Goal: Task Accomplishment & Management: Complete application form

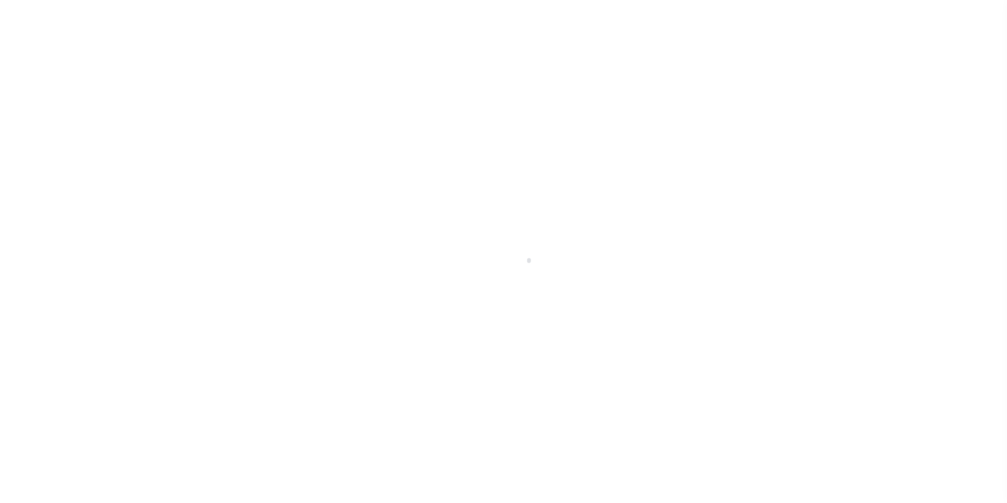
select select "200"
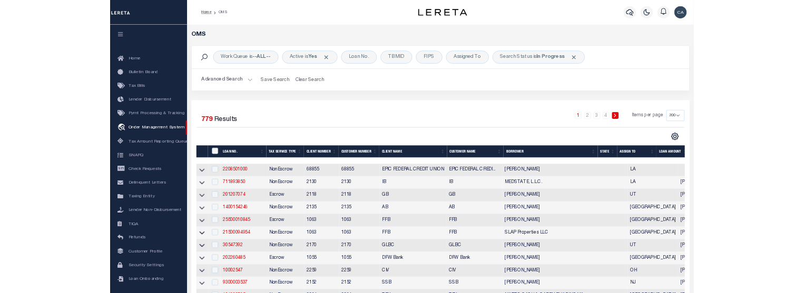
scroll to position [3, 0]
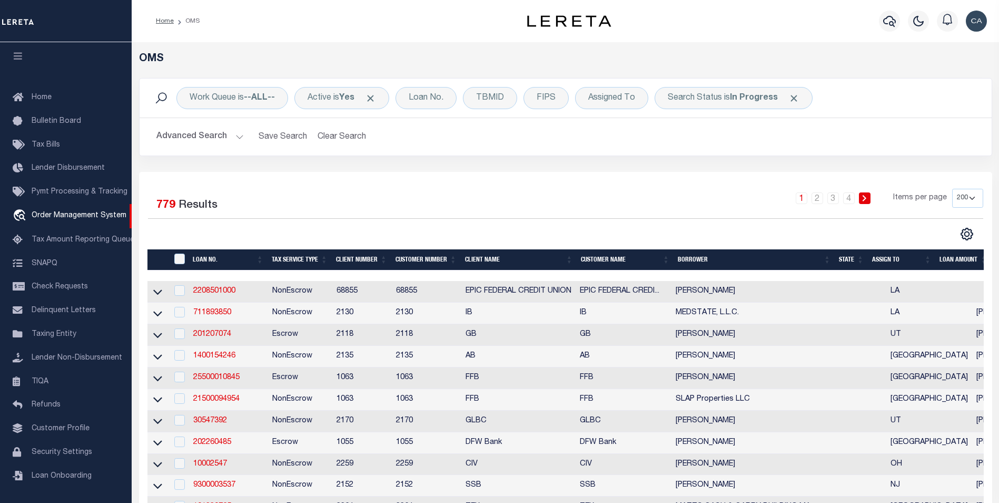
drag, startPoint x: 230, startPoint y: 293, endPoint x: 239, endPoint y: 292, distance: 8.5
click at [230, 293] on link "2208501000" at bounding box center [214, 290] width 42 height 7
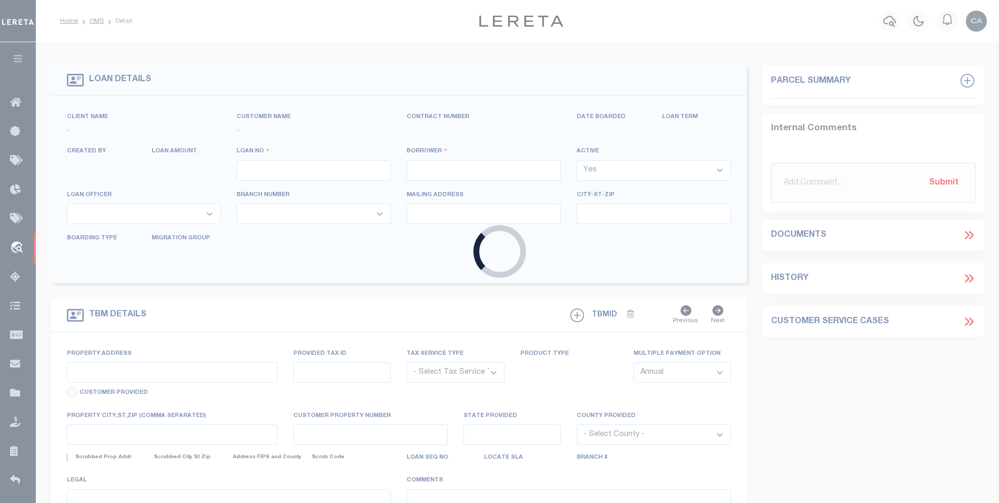
type input "2208501000"
type input "[PERSON_NAME]"
select select
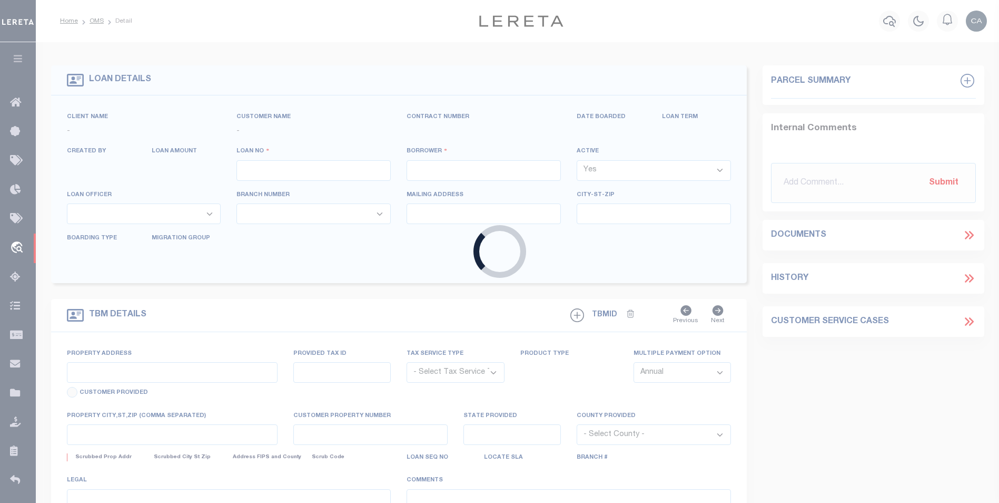
select select
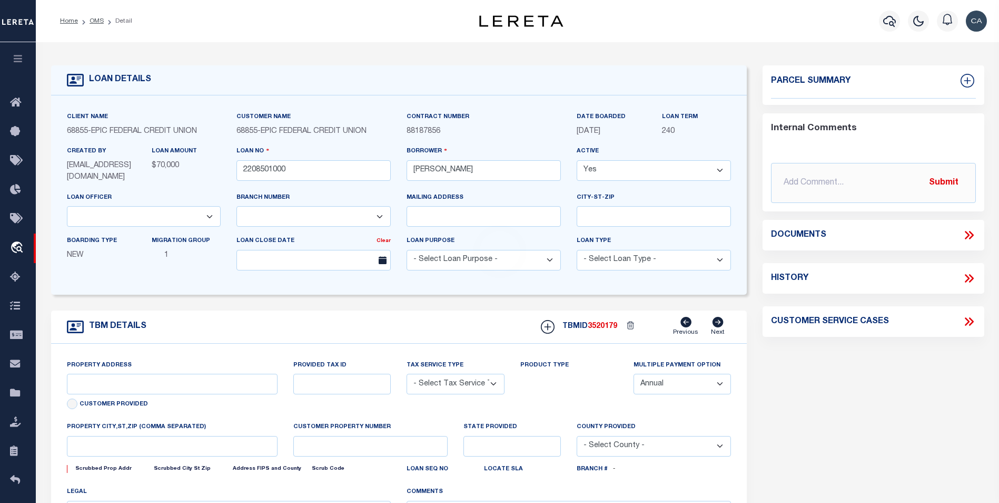
type input "[STREET_ADDRESS]"
radio input "true"
select select "NonEscrow"
select select
type input "METAIRIE LA 70005"
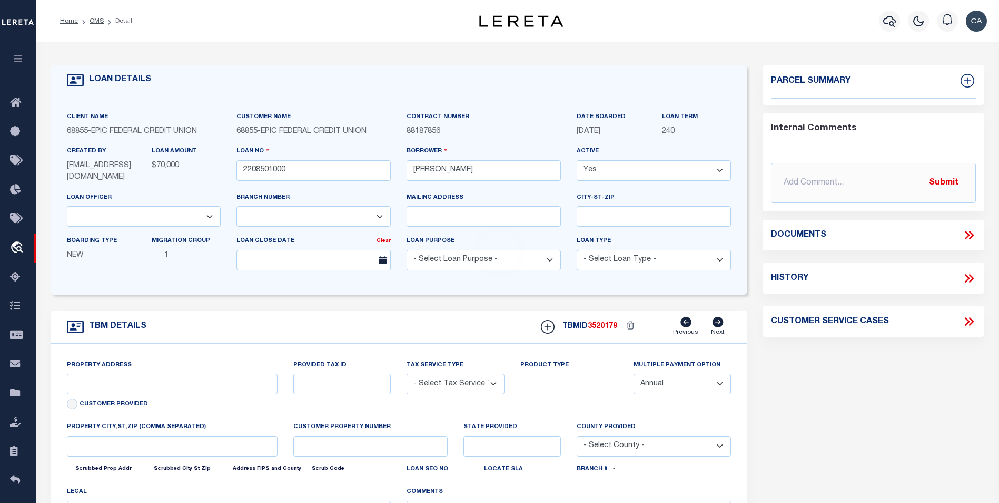
type input "2208501000"
type input "LA"
type textarea "THE EAST 1 4 OF THE NORTHWEST 1 4 OF THE SOUTHEAST 1 4 OF SECTION 31 TOWNSHIP30…"
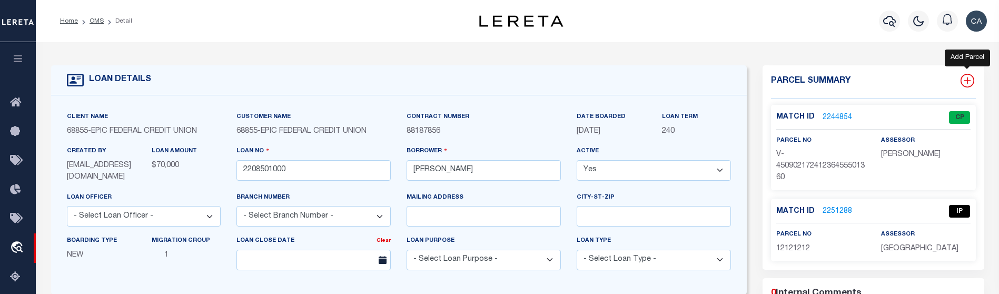
click at [970, 78] on icon at bounding box center [968, 81] width 14 height 14
select select "IP"
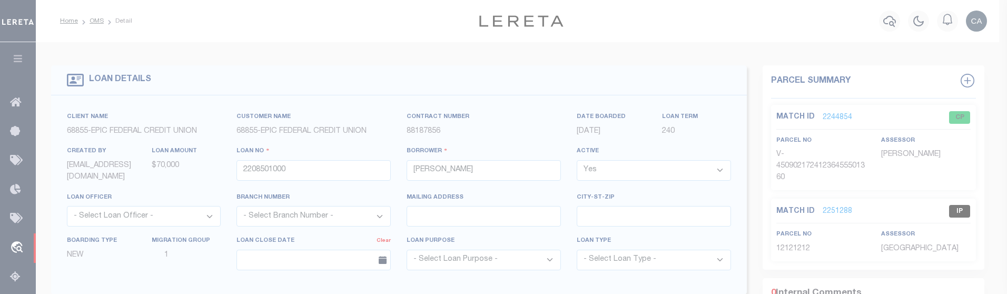
type textarea "-"
